Goal: Task Accomplishment & Management: Use online tool/utility

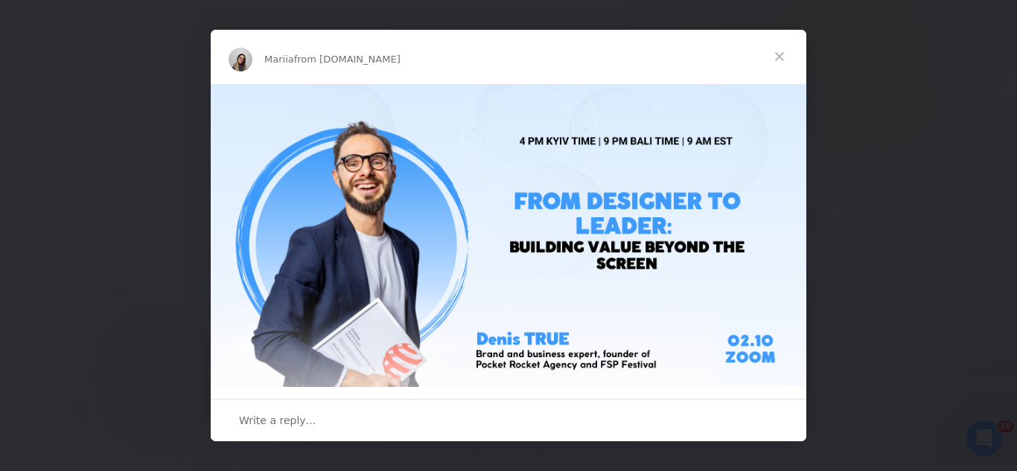
click at [775, 61] on span "Close" at bounding box center [780, 57] width 54 height 54
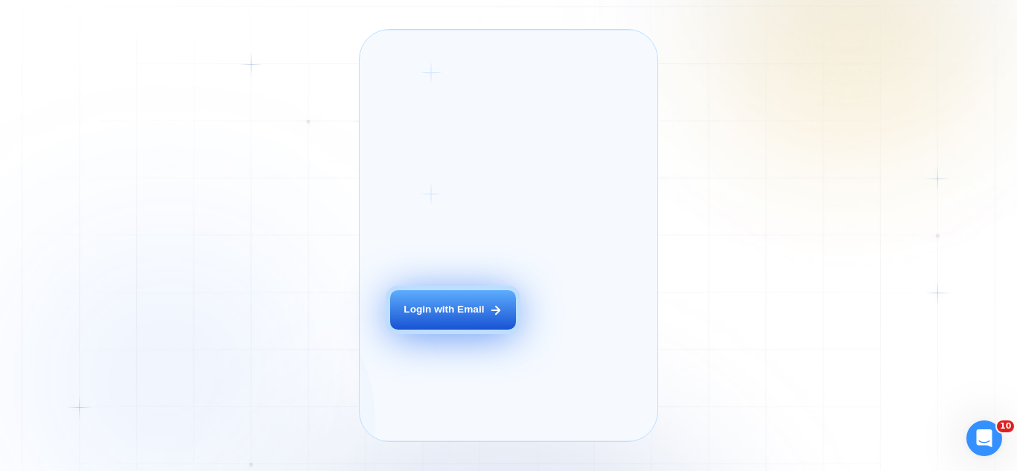
click at [458, 317] on div "Login with Email" at bounding box center [444, 310] width 80 height 14
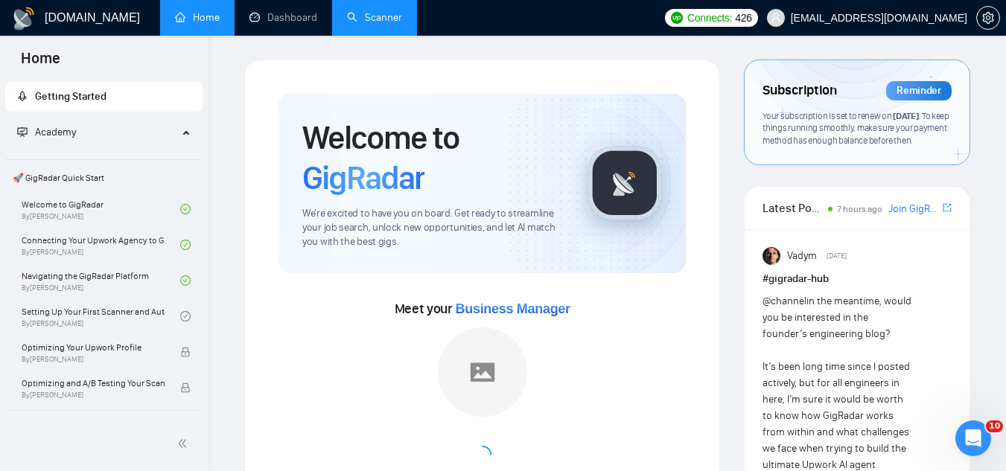
click at [363, 24] on link "Scanner" at bounding box center [374, 17] width 55 height 13
